Goal: Information Seeking & Learning: Check status

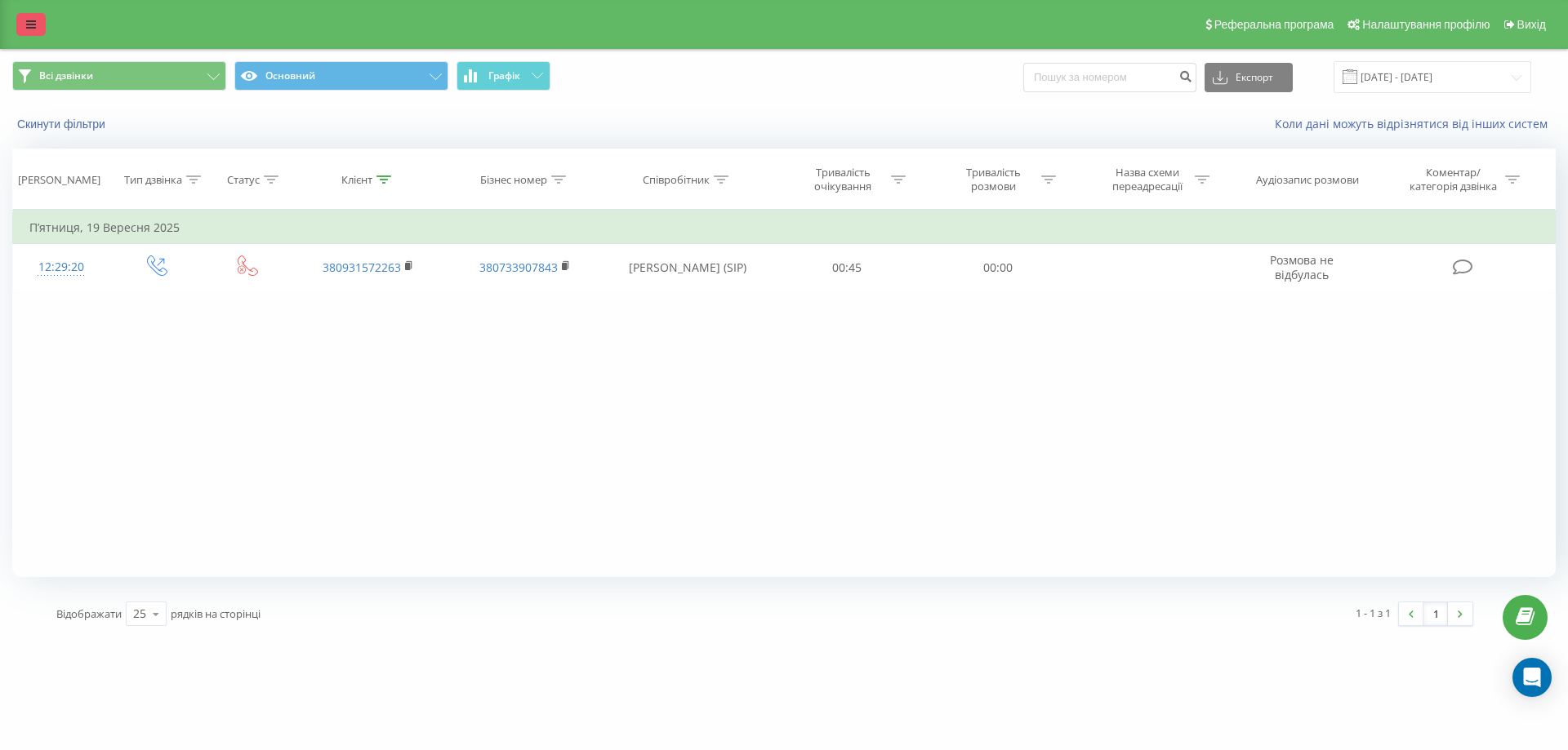
click at [29, 17] on link at bounding box center [31, 25] width 30 height 23
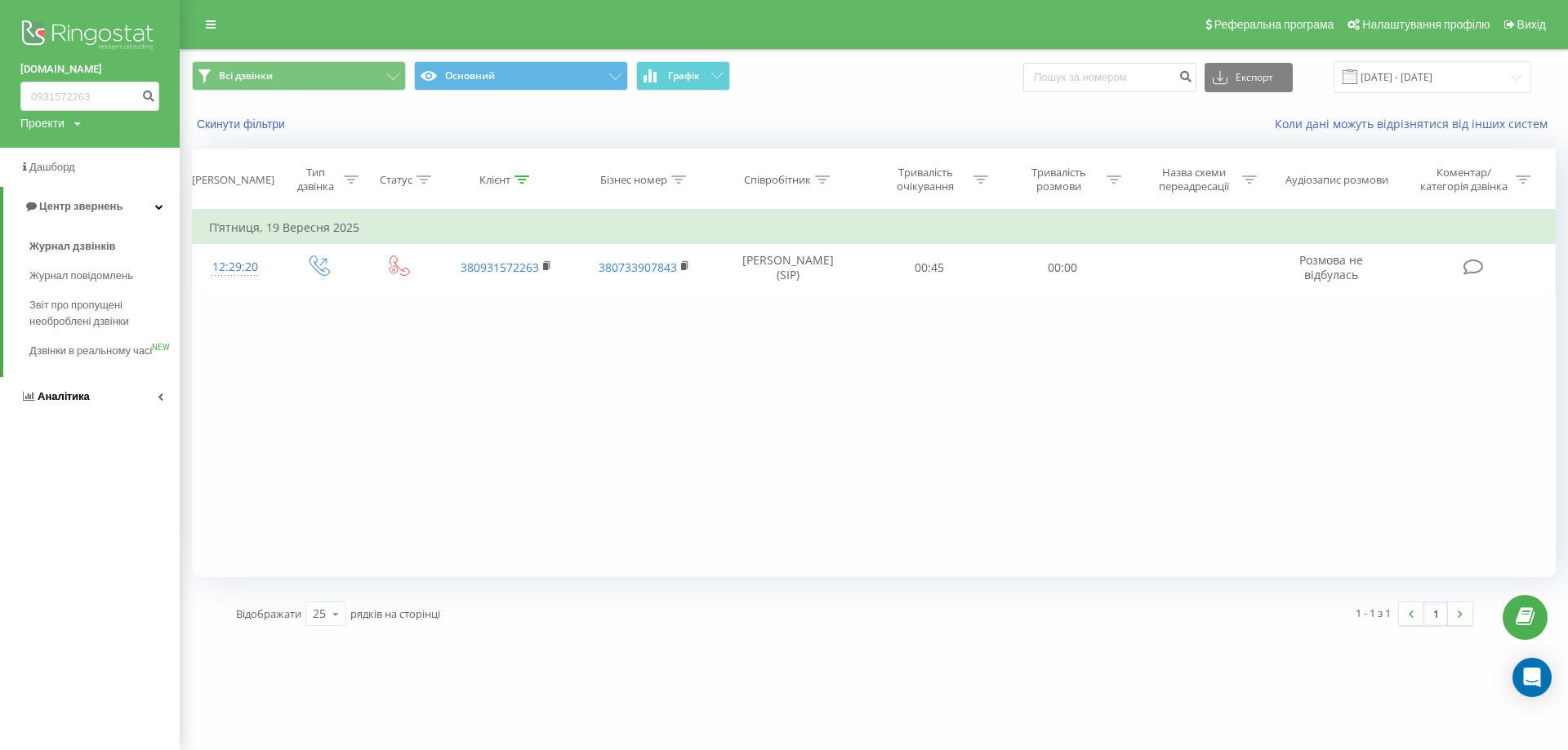
click at [88, 402] on span "Аналiтика" at bounding box center [64, 396] width 52 height 13
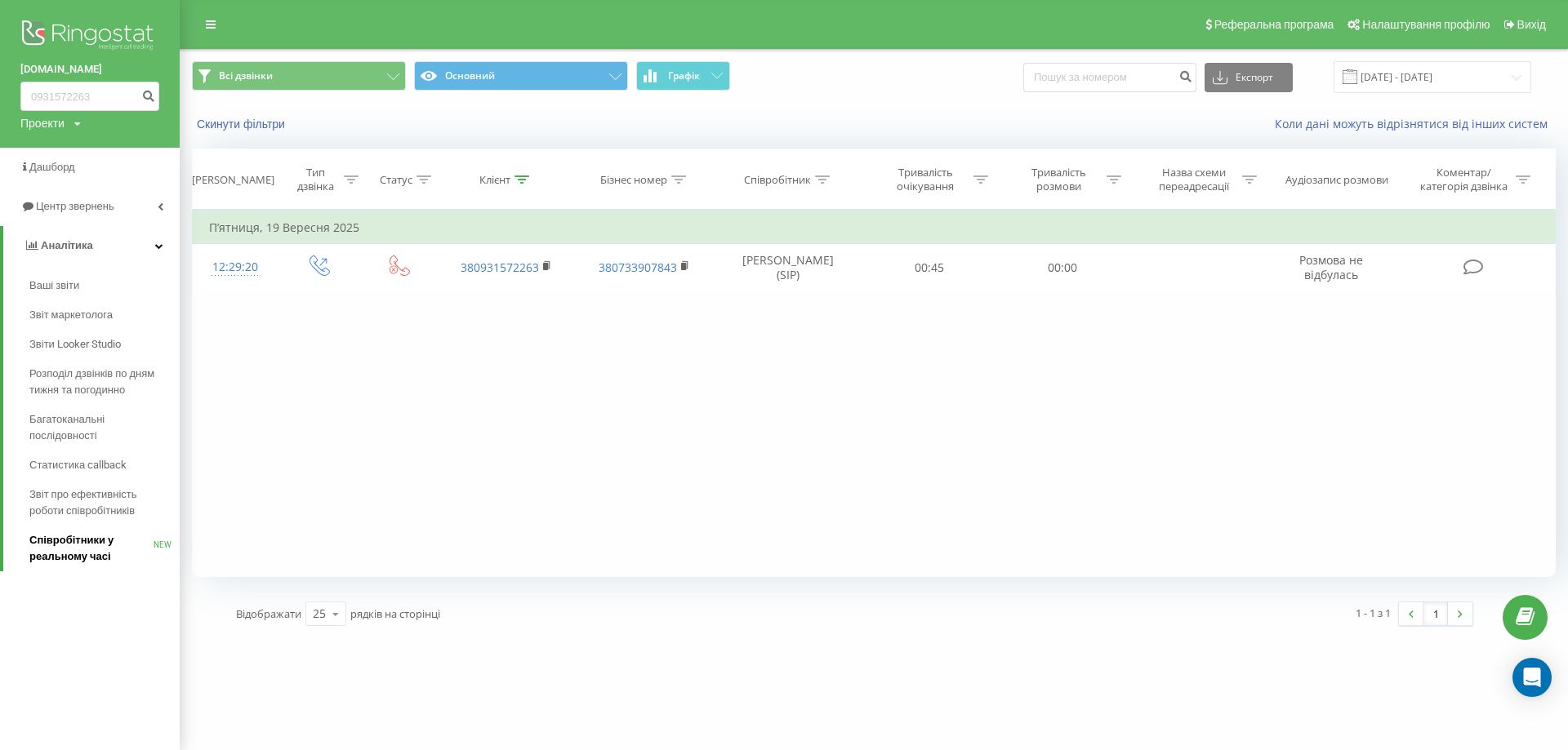
click at [83, 543] on span "Співробітники у реальному часі" at bounding box center [91, 549] width 124 height 33
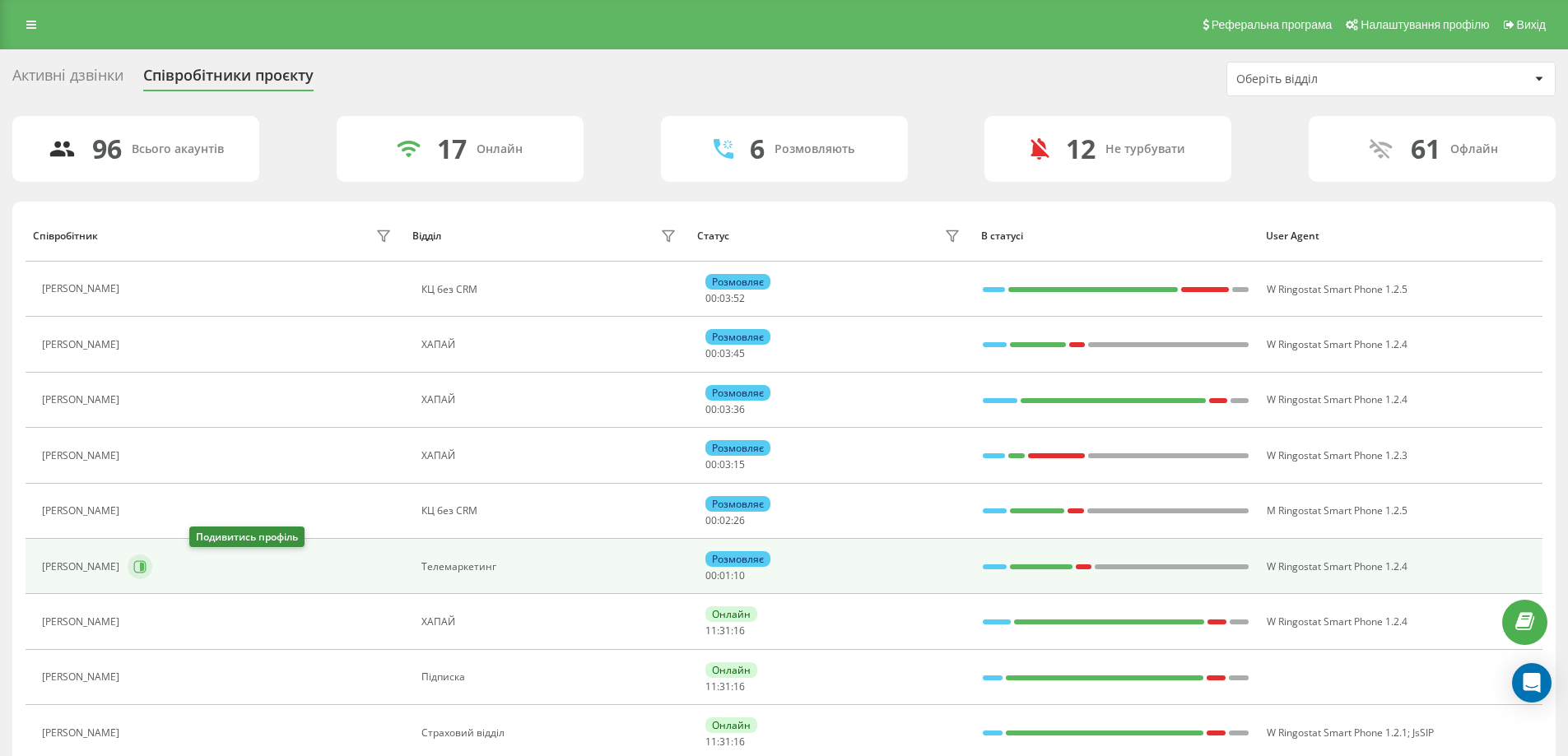
click at [147, 565] on icon at bounding box center [140, 567] width 14 height 14
